Goal: Transaction & Acquisition: Subscribe to service/newsletter

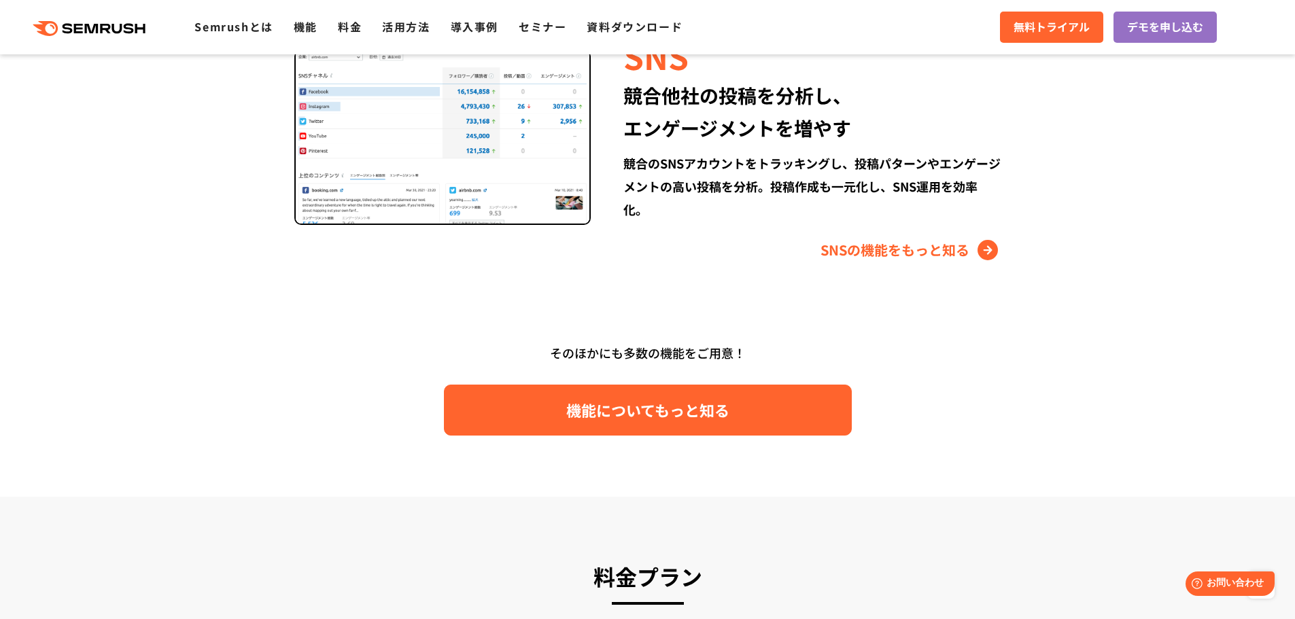
scroll to position [1917, 0]
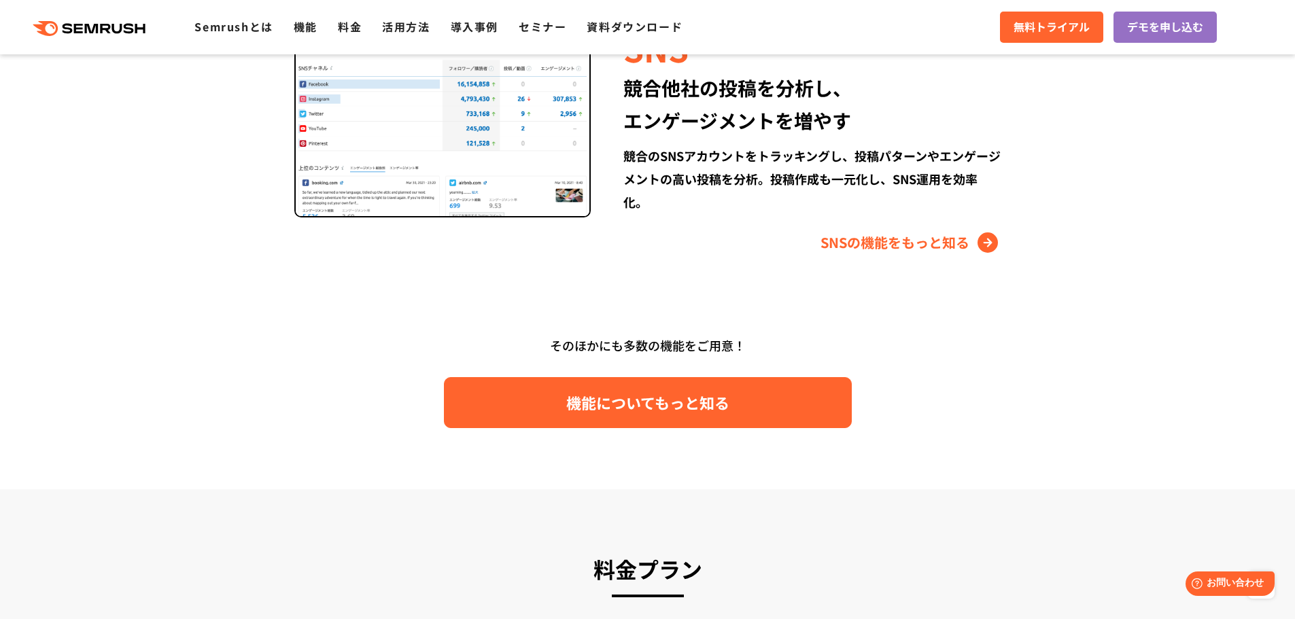
click at [672, 411] on span "機能についてもっと知る" at bounding box center [647, 403] width 163 height 24
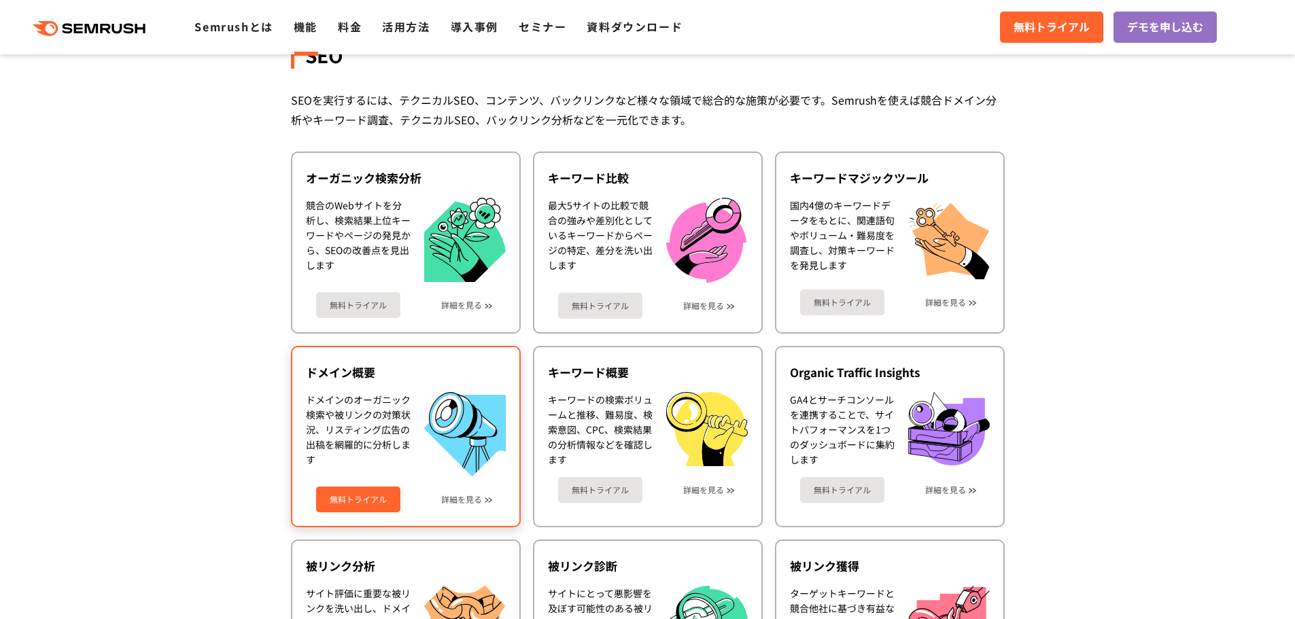
scroll to position [294, 0]
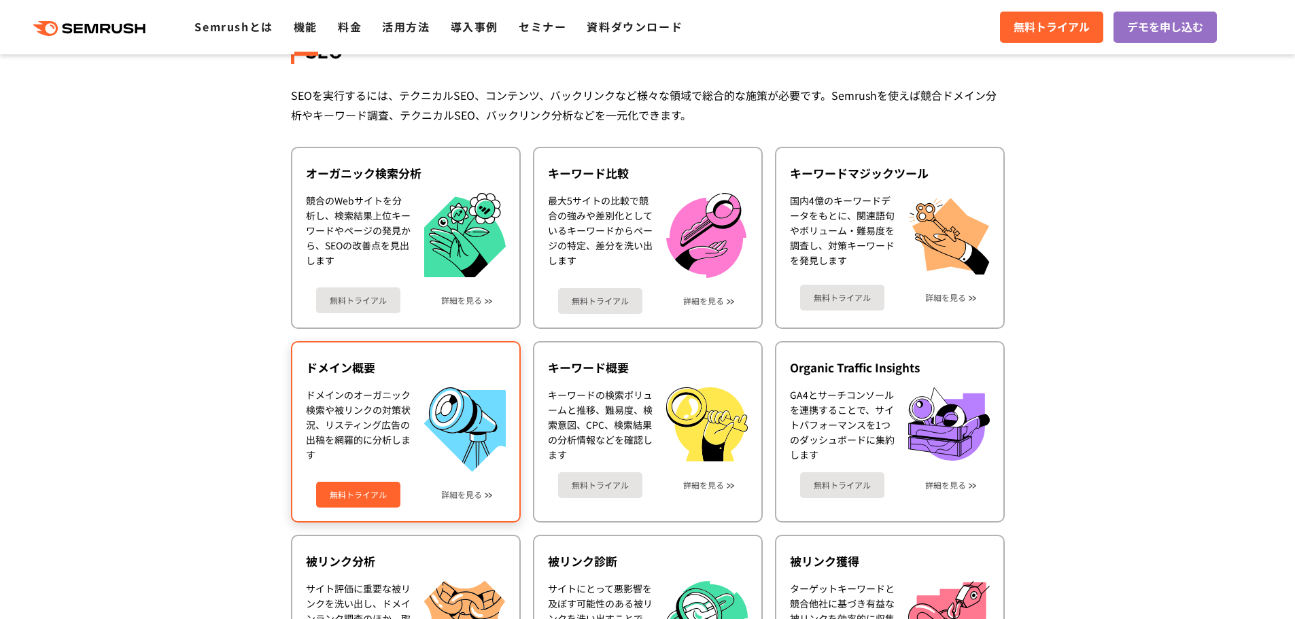
click at [374, 499] on link "無料トライアル" at bounding box center [358, 495] width 84 height 26
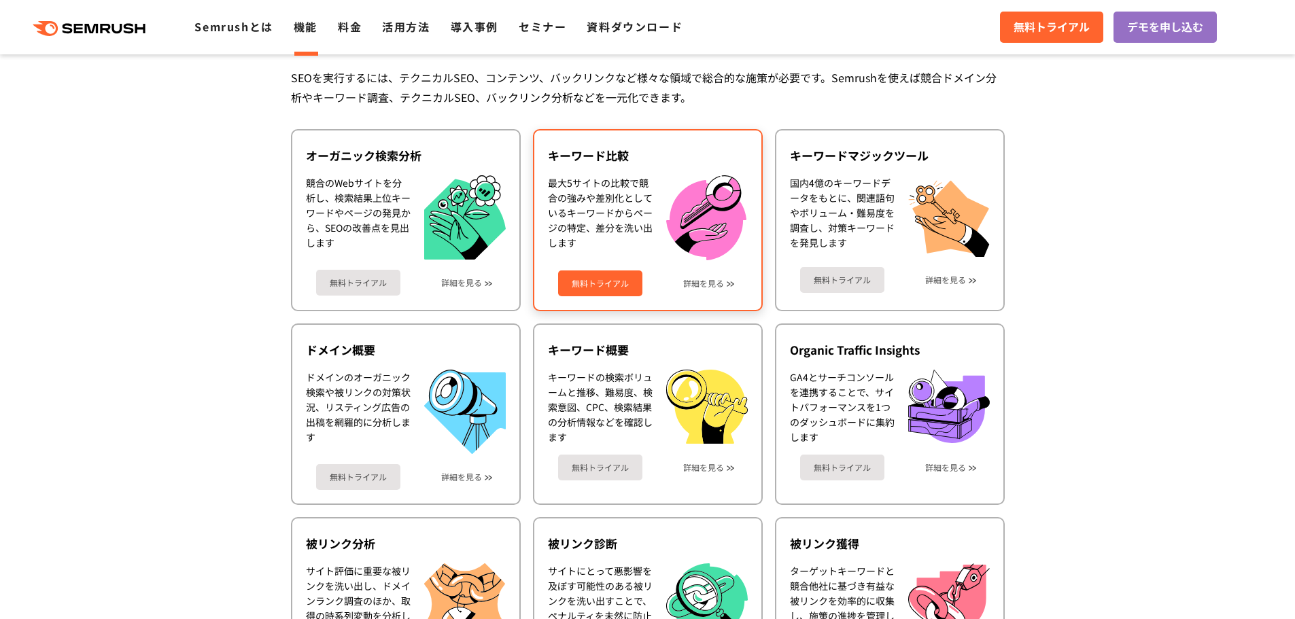
scroll to position [340, 0]
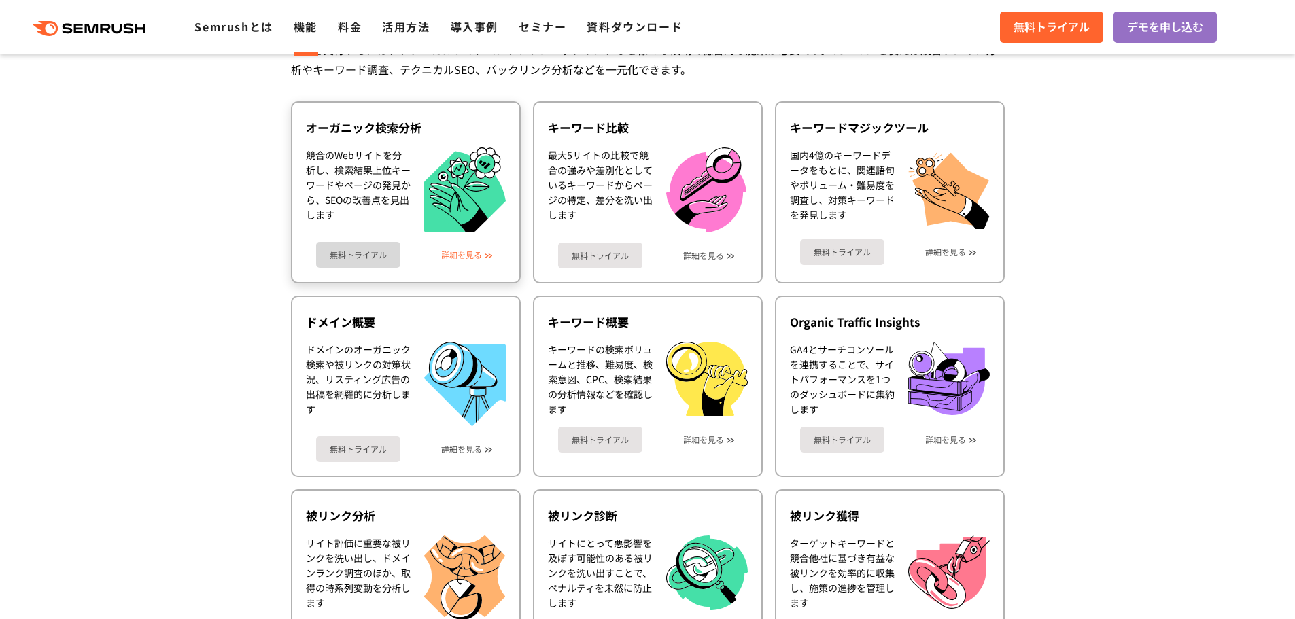
click at [461, 256] on link "詳細を見る" at bounding box center [461, 255] width 41 height 10
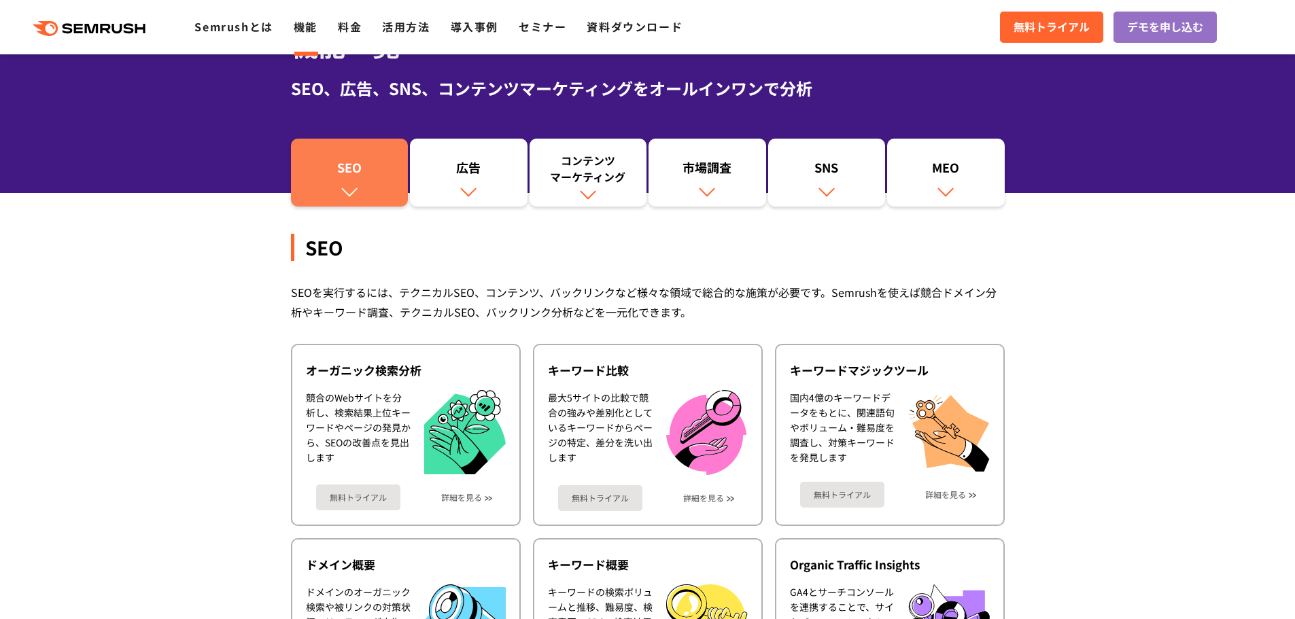
scroll to position [90, 0]
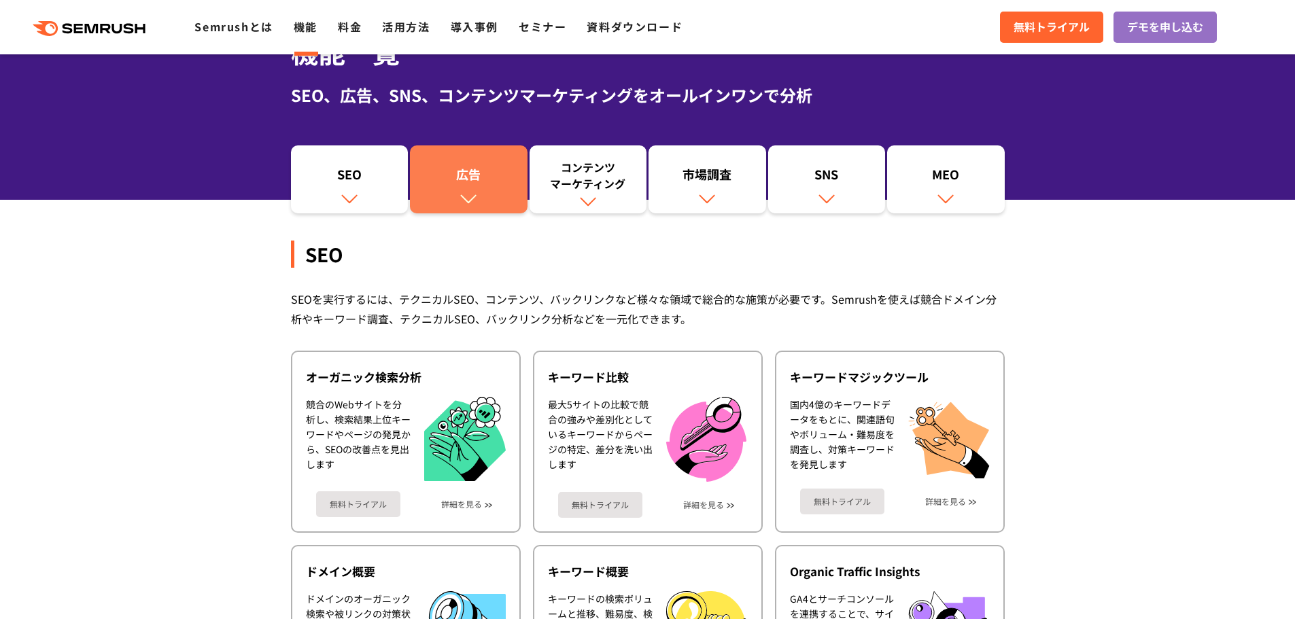
click at [462, 207] on img at bounding box center [468, 199] width 18 height 18
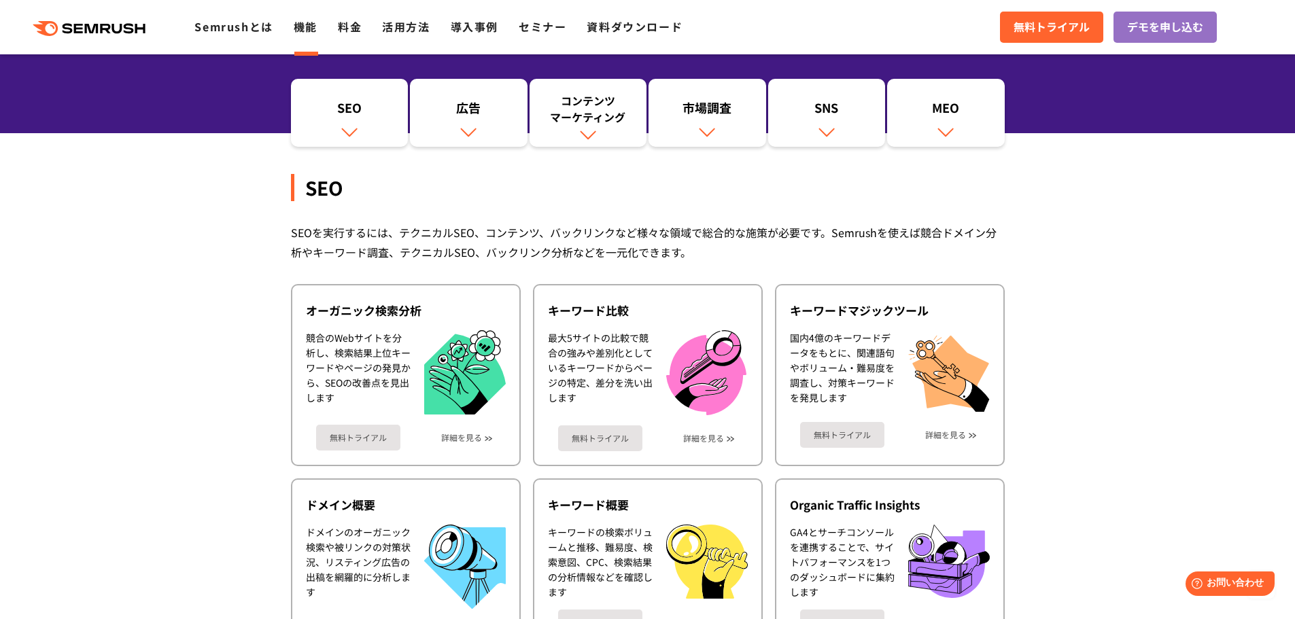
scroll to position [90, 0]
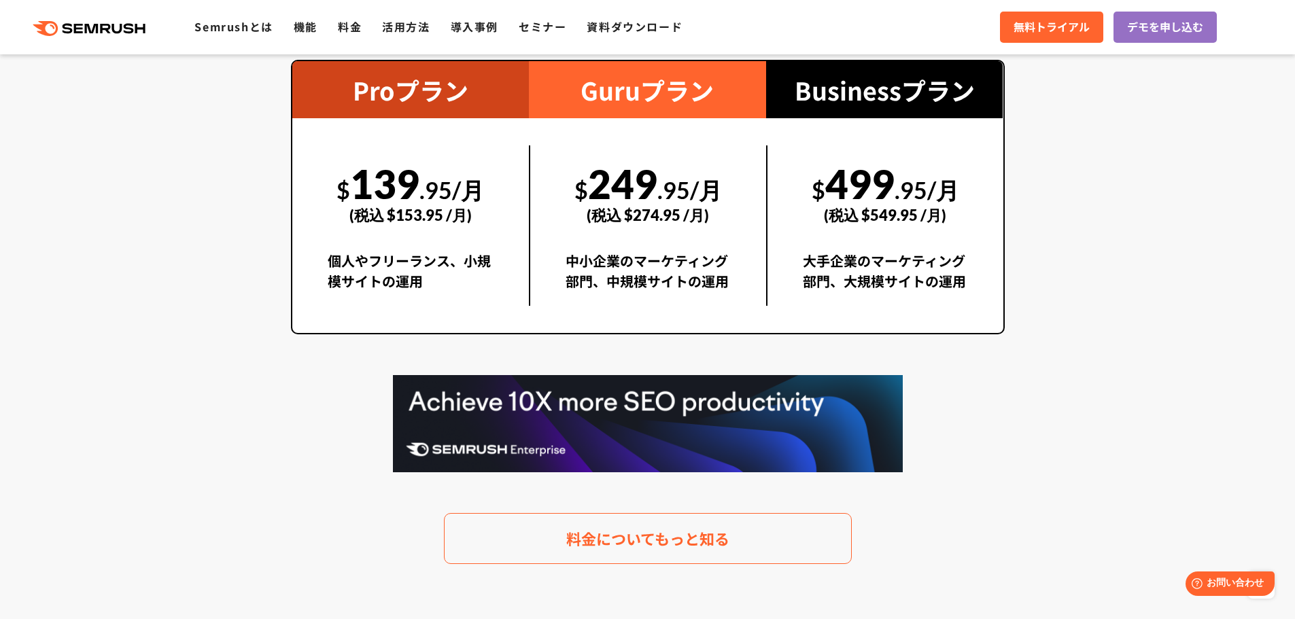
scroll to position [2628, 0]
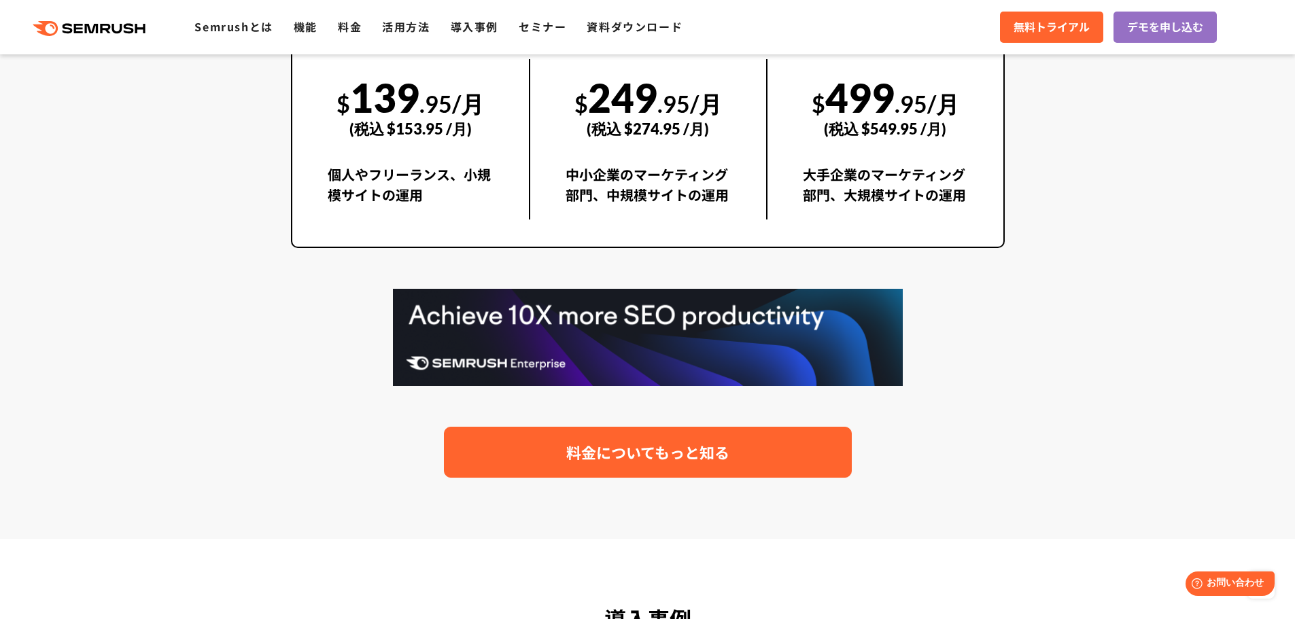
click at [731, 456] on link "料金についてもっと知る" at bounding box center [648, 452] width 408 height 51
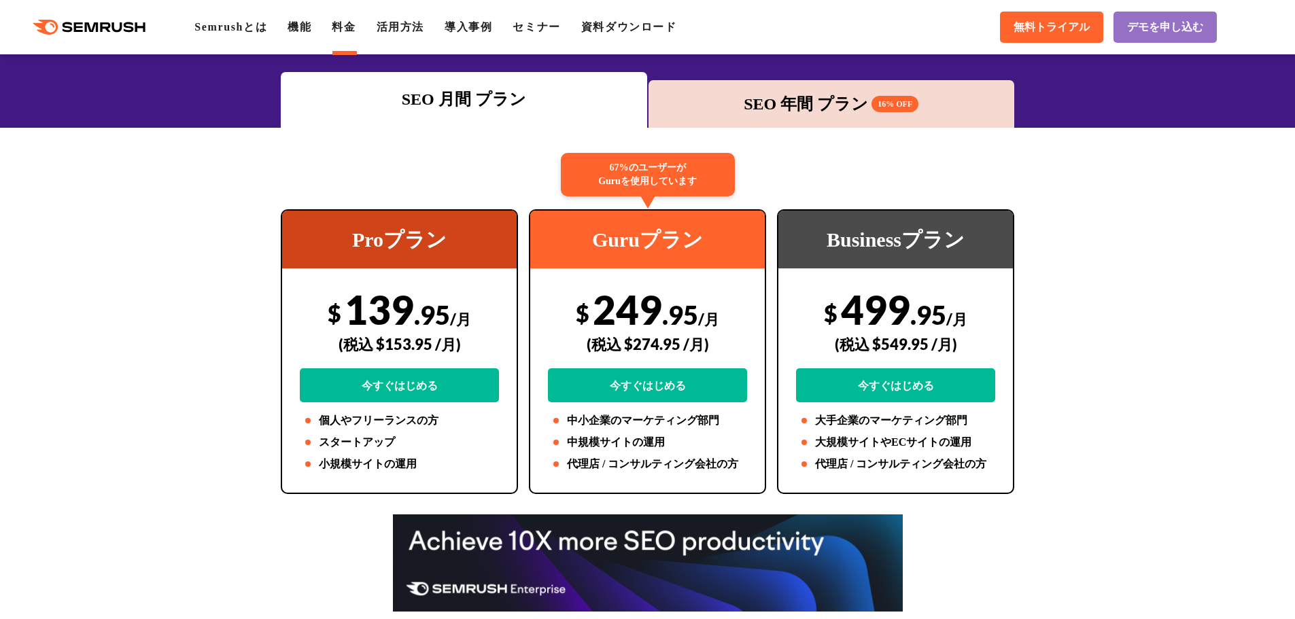
scroll to position [158, 0]
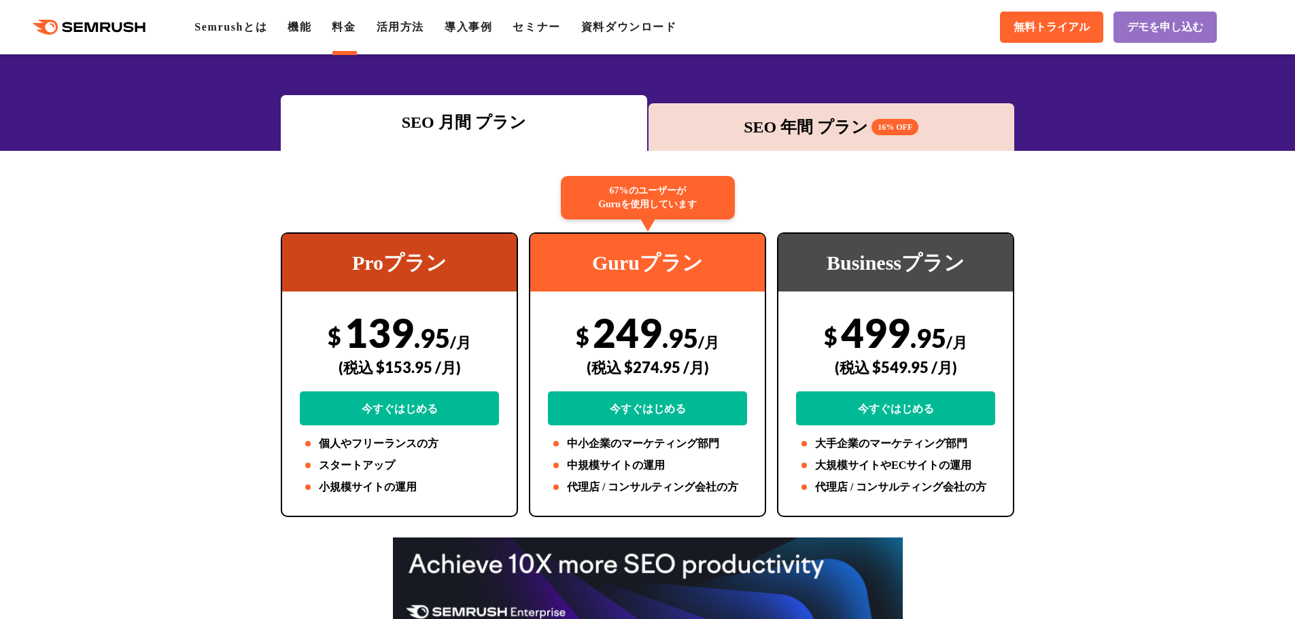
click at [828, 131] on div "SEO 年間 プラン 16% OFF" at bounding box center [831, 127] width 353 height 24
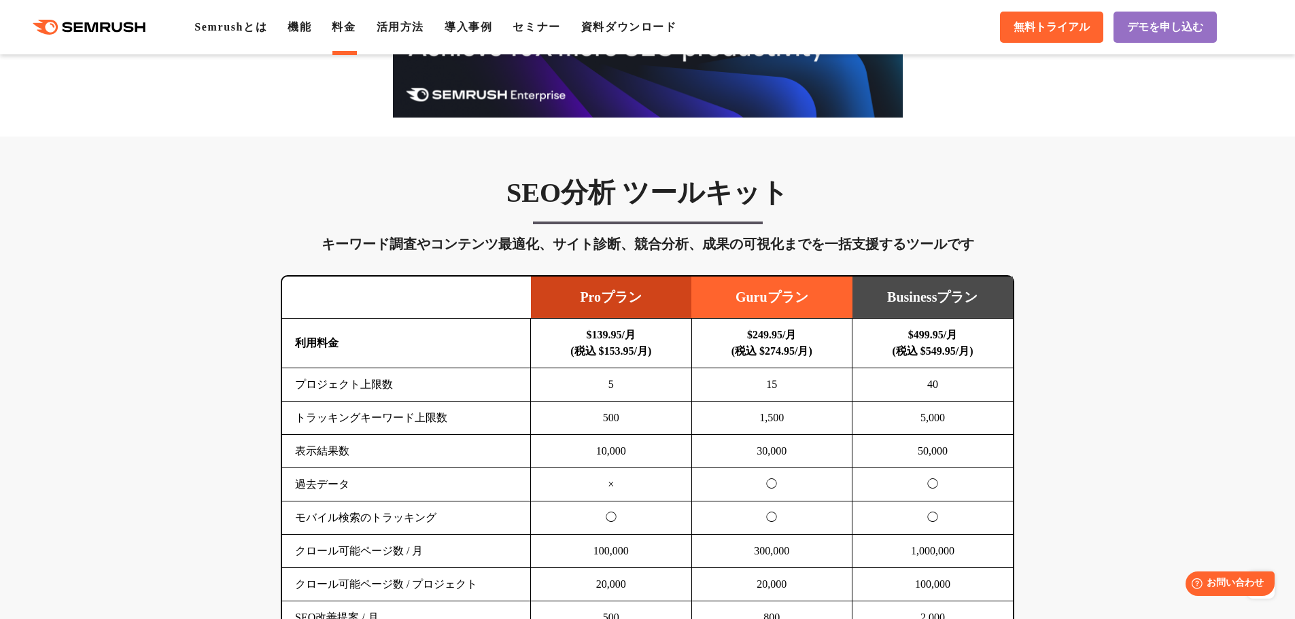
scroll to position [680, 0]
